Goal: Task Accomplishment & Management: Manage account settings

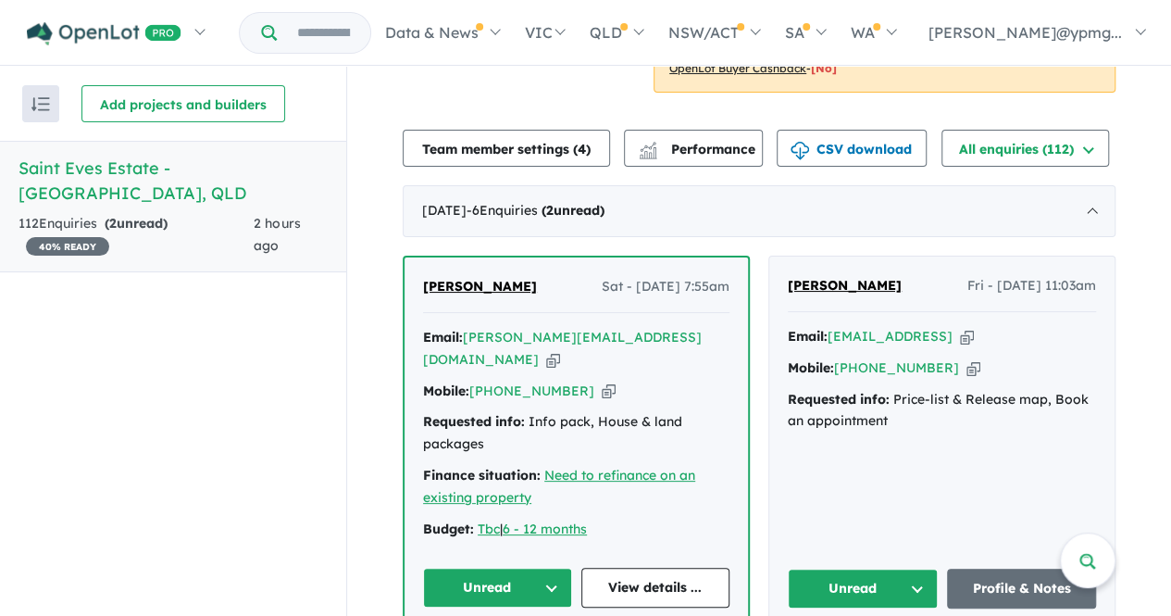
scroll to position [648, 0]
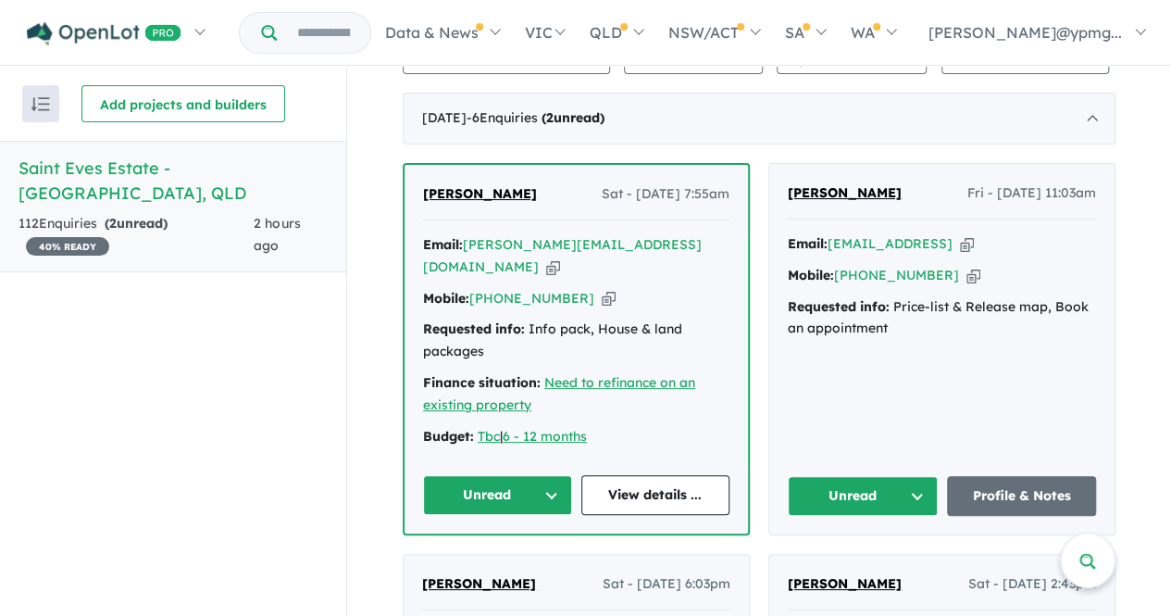
click at [974, 240] on icon "button" at bounding box center [967, 243] width 14 height 19
drag, startPoint x: 867, startPoint y: 191, endPoint x: 776, endPoint y: 192, distance: 90.8
click at [776, 192] on div "[PERSON_NAME] - [DATE] 11:03am Email: [EMAIL_ADDRESS] Copied! Mobile: [PHONE_NU…" at bounding box center [941, 349] width 345 height 370
copy span "[PERSON_NAME]"
click at [967, 269] on icon "button" at bounding box center [974, 275] width 14 height 19
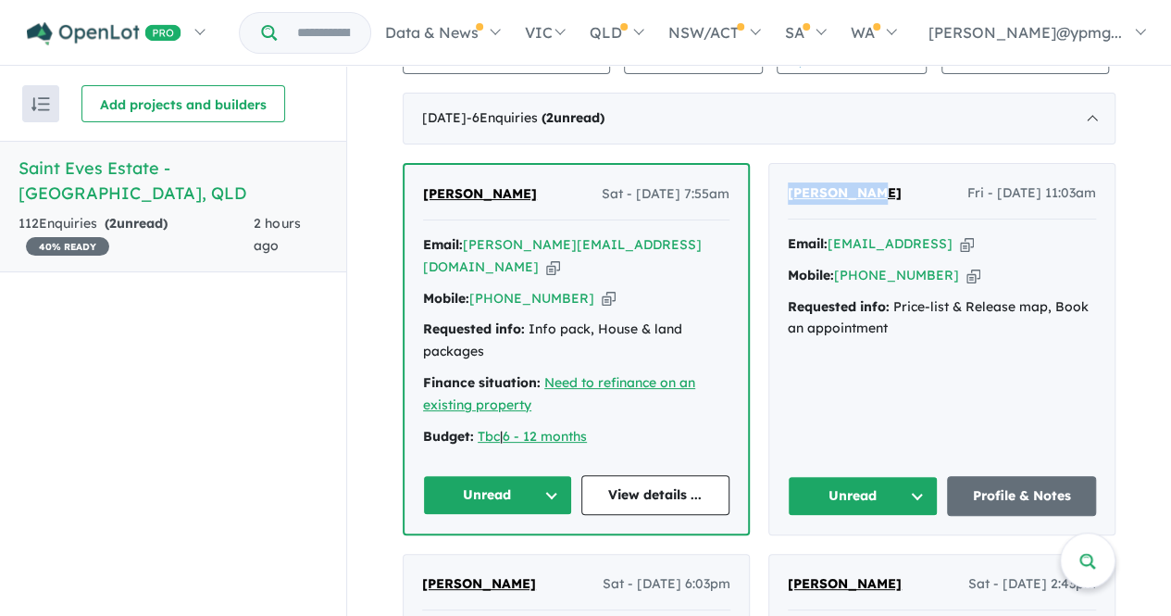
copy span "[PERSON_NAME]"
click at [543, 475] on button "Unread" at bounding box center [497, 495] width 149 height 40
click at [545, 475] on button "Unread" at bounding box center [497, 495] width 149 height 40
click at [560, 257] on icon "button" at bounding box center [553, 266] width 14 height 19
copy span "[PERSON_NAME]"
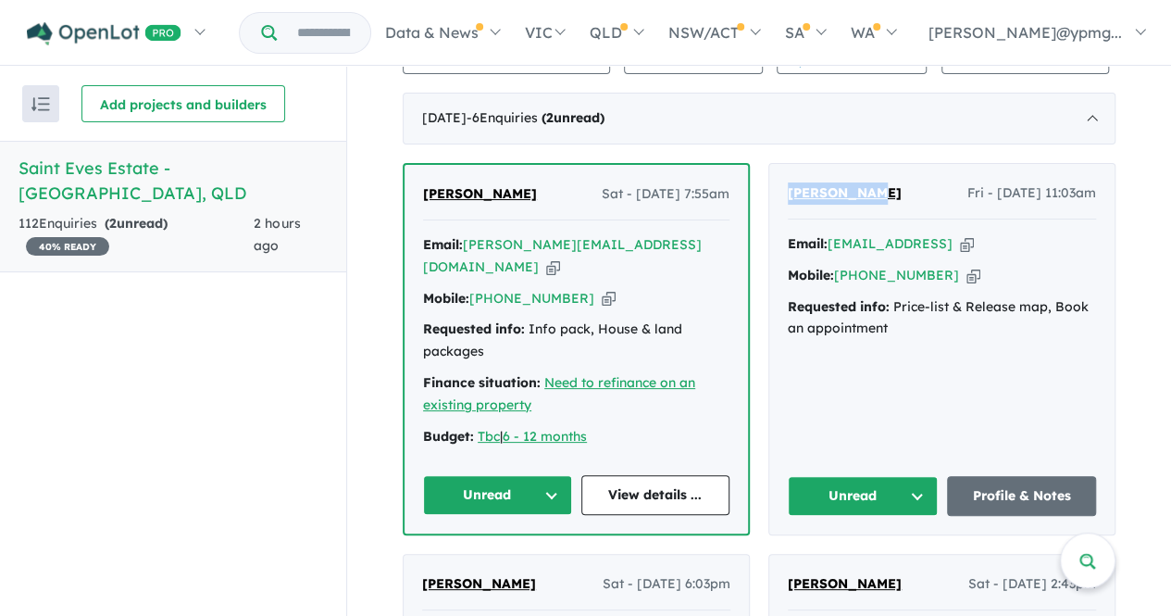
click at [560, 257] on icon "button" at bounding box center [553, 266] width 14 height 19
copy span "[PERSON_NAME]"
